Goal: Communication & Community: Participate in discussion

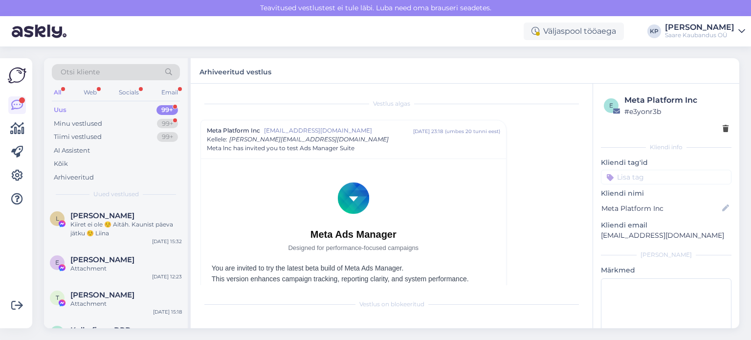
scroll to position [26, 0]
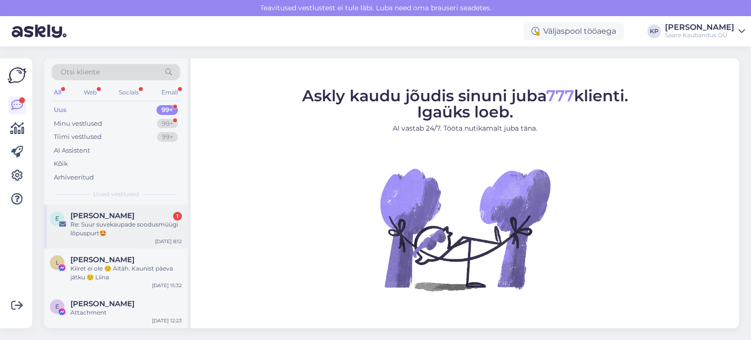
click at [102, 224] on div "Re: Suur suvekaupade soodusmüügi lõpuspurt🤩" at bounding box center [125, 229] width 111 height 18
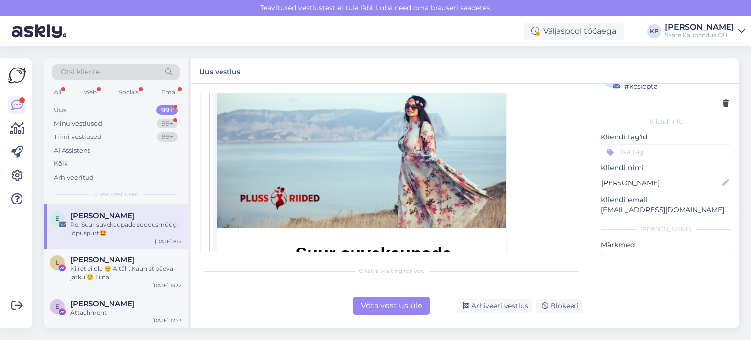
scroll to position [232, 0]
